Goal: Use online tool/utility: Utilize a website feature to perform a specific function

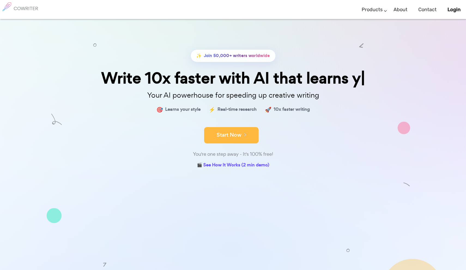
click at [226, 136] on form "Start Now" at bounding box center [233, 132] width 273 height 19
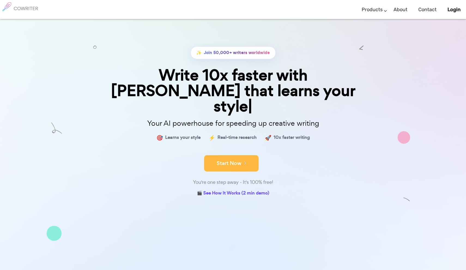
click at [230, 155] on button "Start Now" at bounding box center [231, 163] width 55 height 16
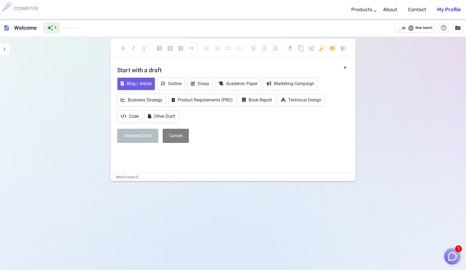
click at [137, 82] on button "Blog / Article" at bounding box center [136, 83] width 38 height 13
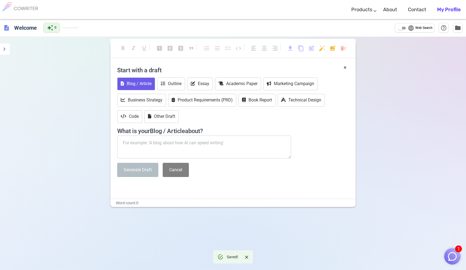
click at [153, 147] on textarea at bounding box center [204, 146] width 174 height 23
paste textarea "Lo Ipsumd Sita C Adi Elitsed doeius t inc utl etdolore ma aliq e admin veni qui…"
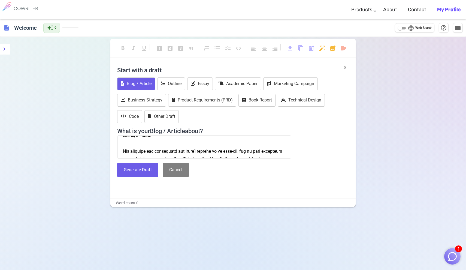
type textarea "Lo Ipsumd Sita C Adi Elitsed doeius t inc utl etdolore ma aliq e admin veni qui…"
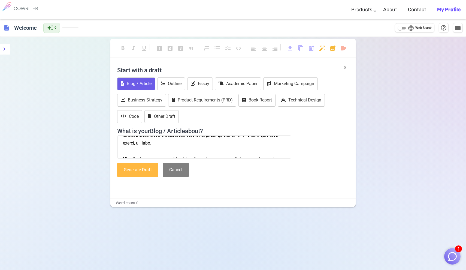
click at [151, 171] on button "Generate Draft" at bounding box center [137, 170] width 41 height 14
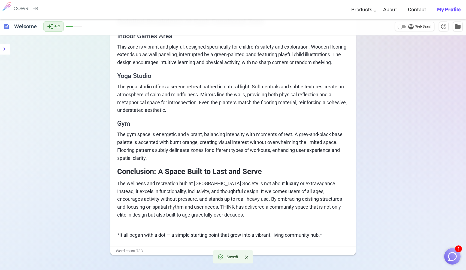
scroll to position [533, 0]
